Goal: Check status: Check status

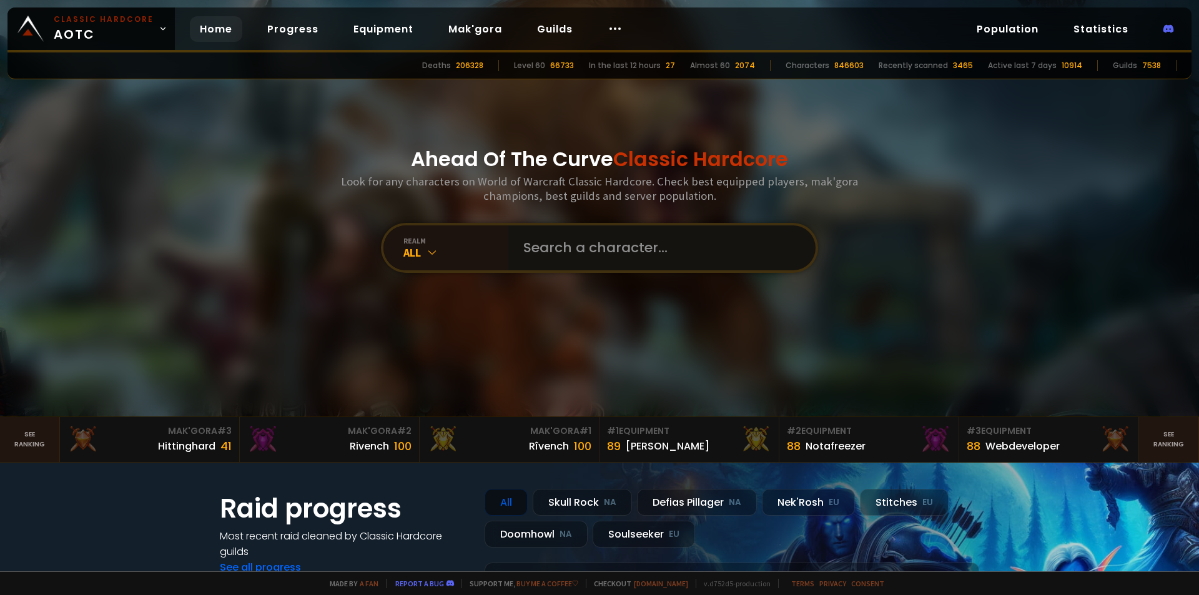
click at [560, 228] on input "text" at bounding box center [658, 247] width 285 height 45
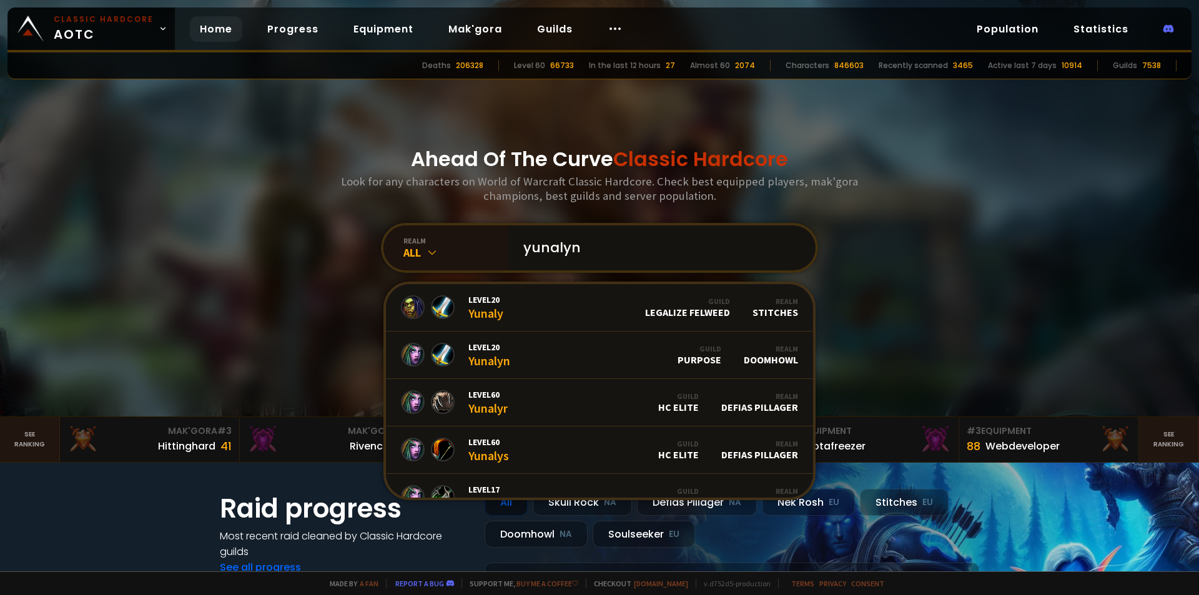
type input "yunalynn"
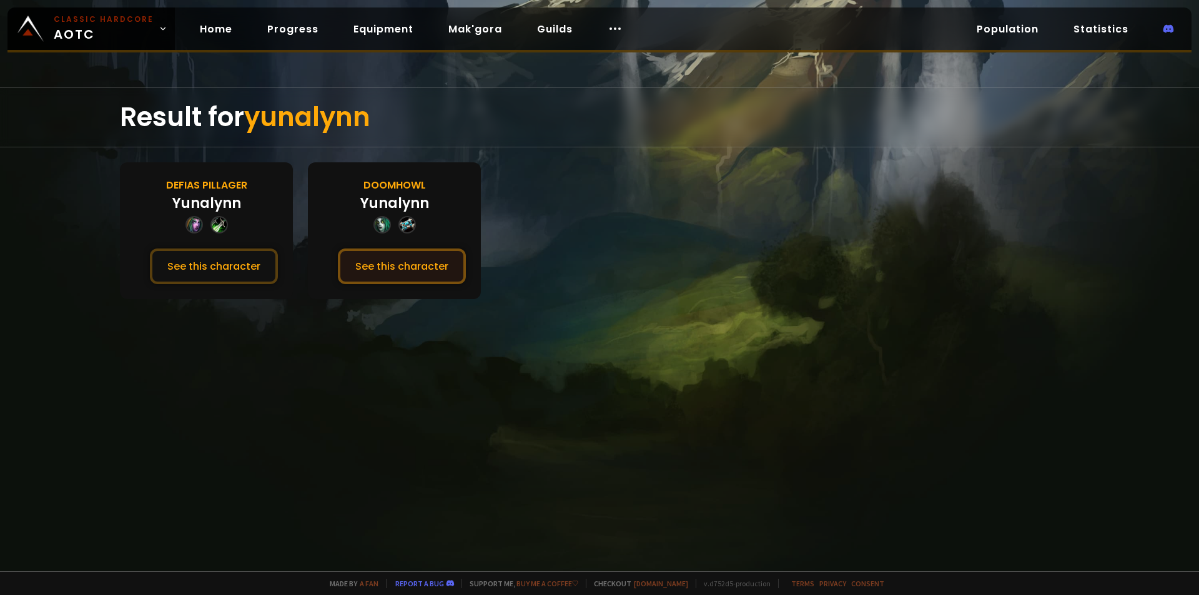
click at [405, 276] on button "See this character" at bounding box center [402, 266] width 128 height 36
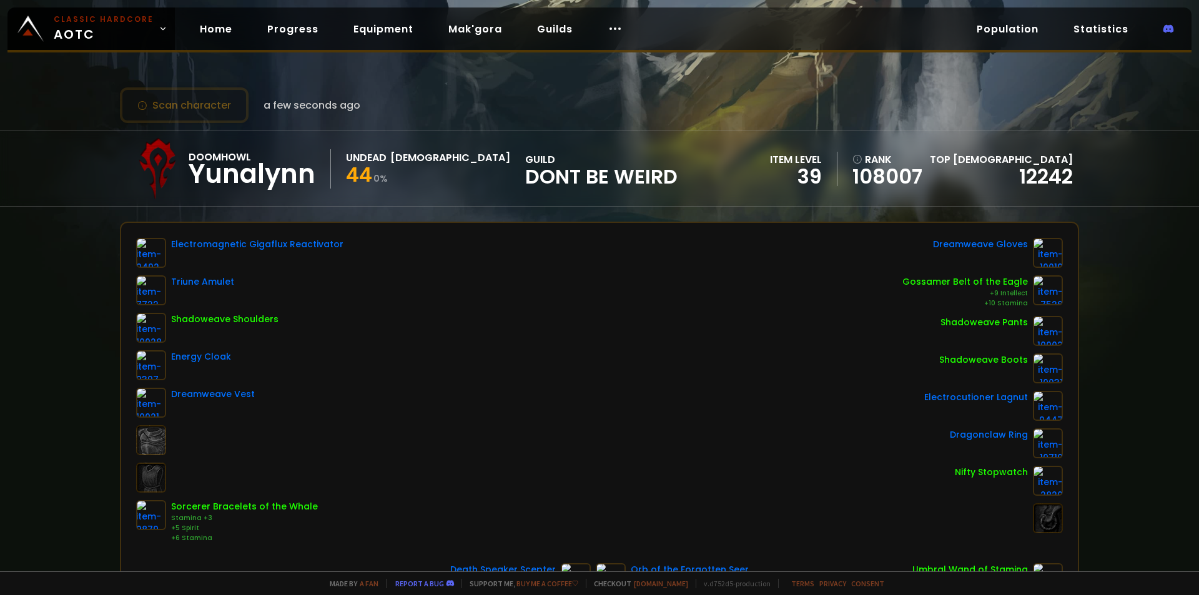
click at [83, 148] on div "Doomhowl Yunalynn Undead Priest 44 0 % guild Dont Be Weird item level 39 rank 1…" at bounding box center [599, 168] width 1199 height 76
drag, startPoint x: 82, startPoint y: 148, endPoint x: 90, endPoint y: 143, distance: 9.5
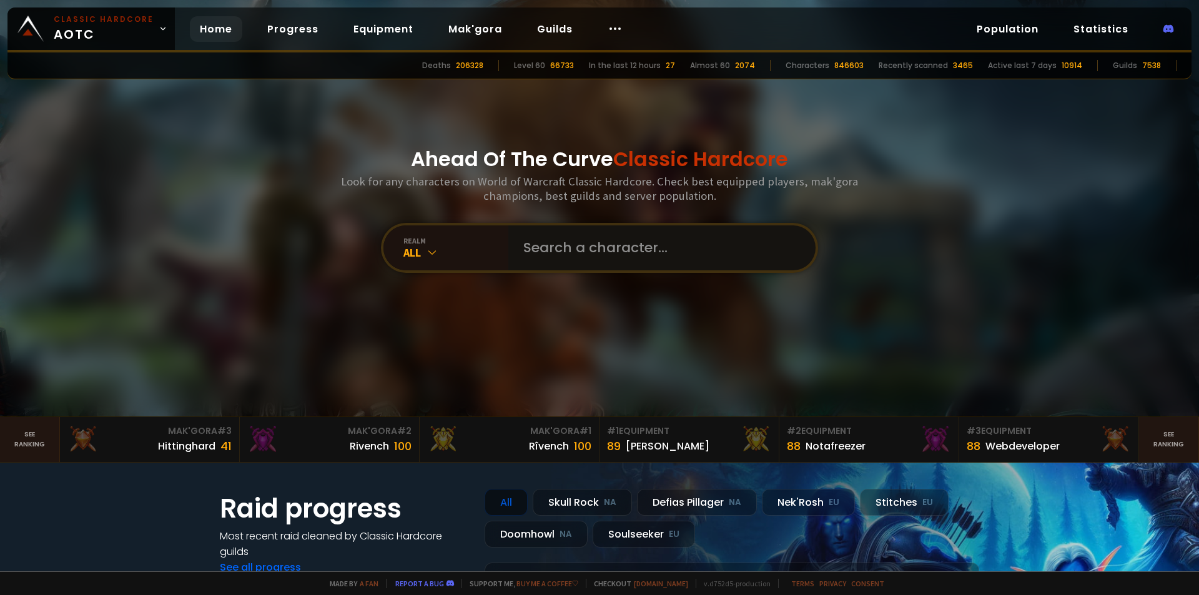
click at [607, 257] on input "text" at bounding box center [658, 247] width 285 height 45
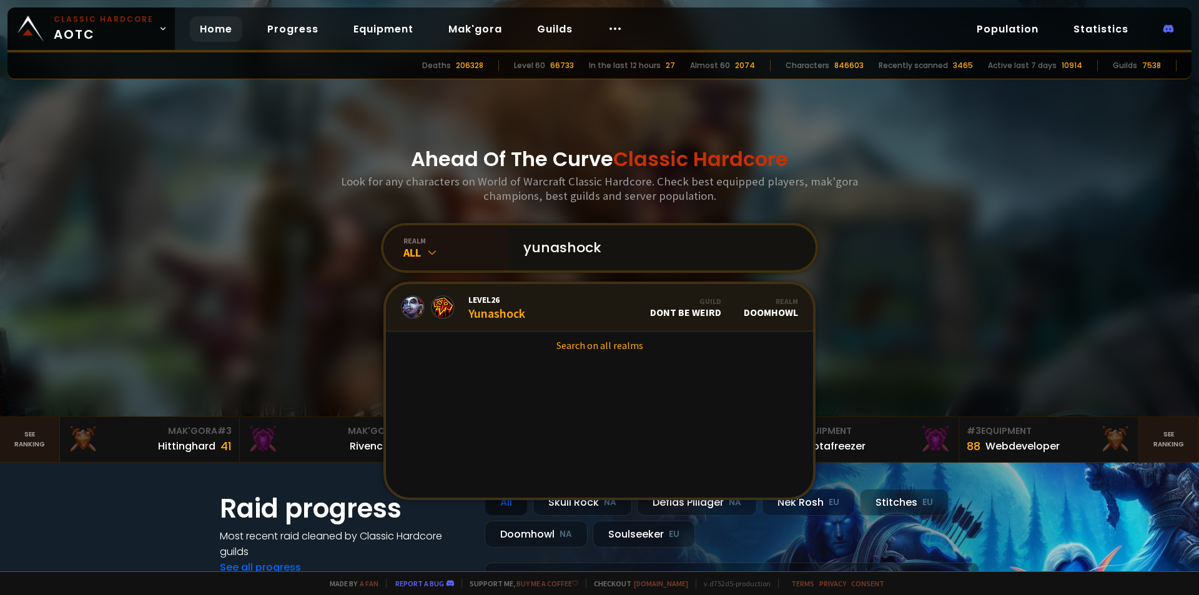
type input "yunashock"
click at [566, 311] on link "Level 26 Yunashock Guild Dont Be Weird Realm Doomhowl" at bounding box center [599, 307] width 427 height 47
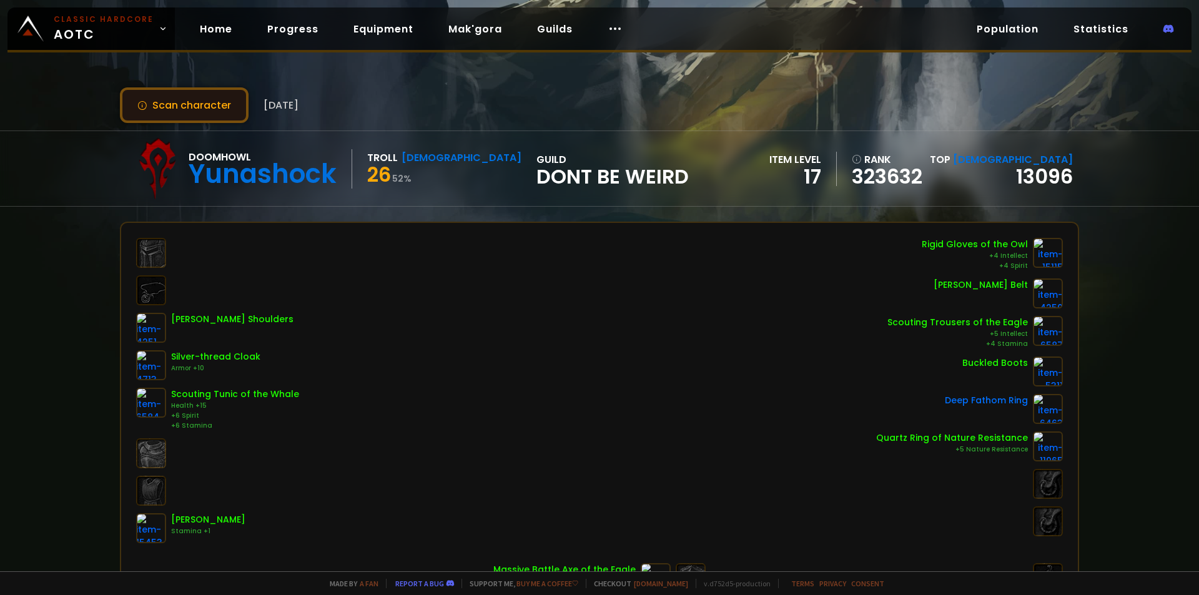
click at [165, 110] on button "Scan character" at bounding box center [184, 105] width 129 height 36
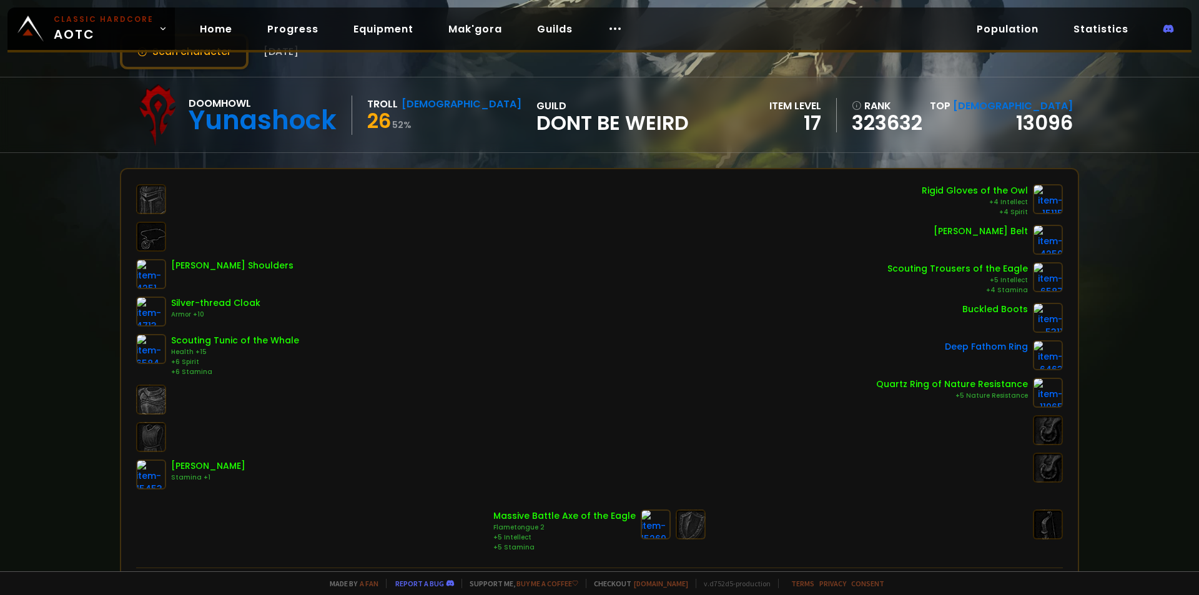
scroll to position [62, 0]
